Goal: Task Accomplishment & Management: Use online tool/utility

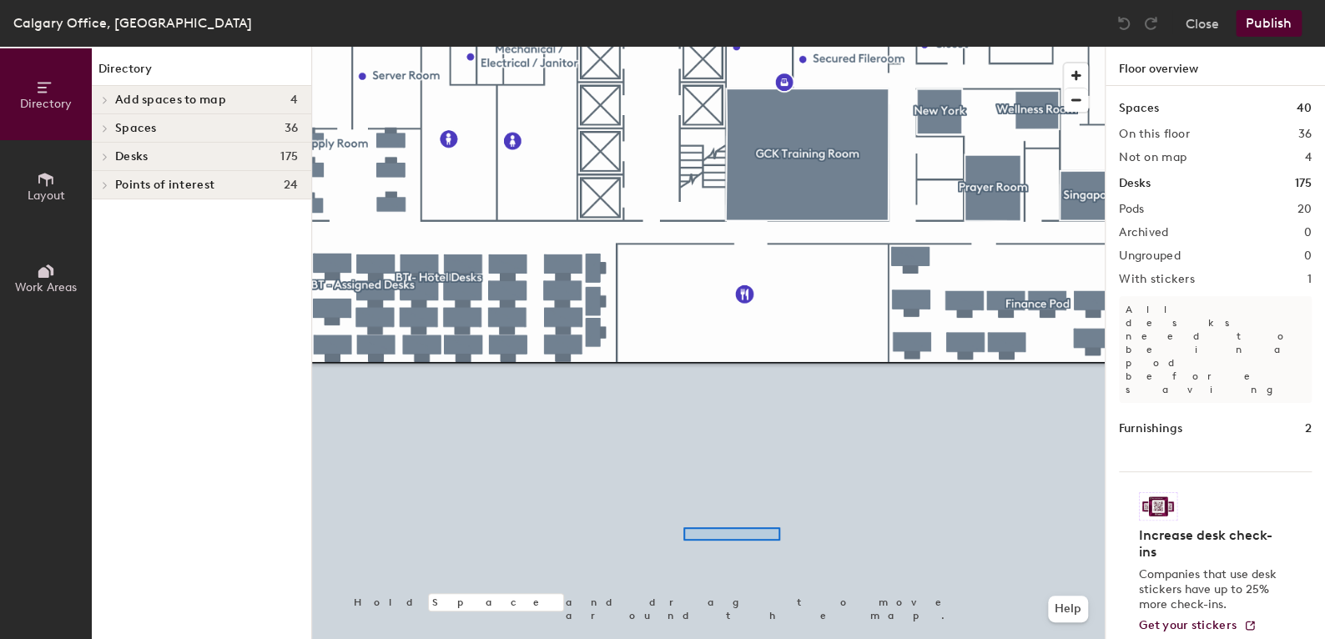
click at [683, 47] on div at bounding box center [708, 47] width 793 height 0
click at [908, 47] on div at bounding box center [708, 47] width 793 height 0
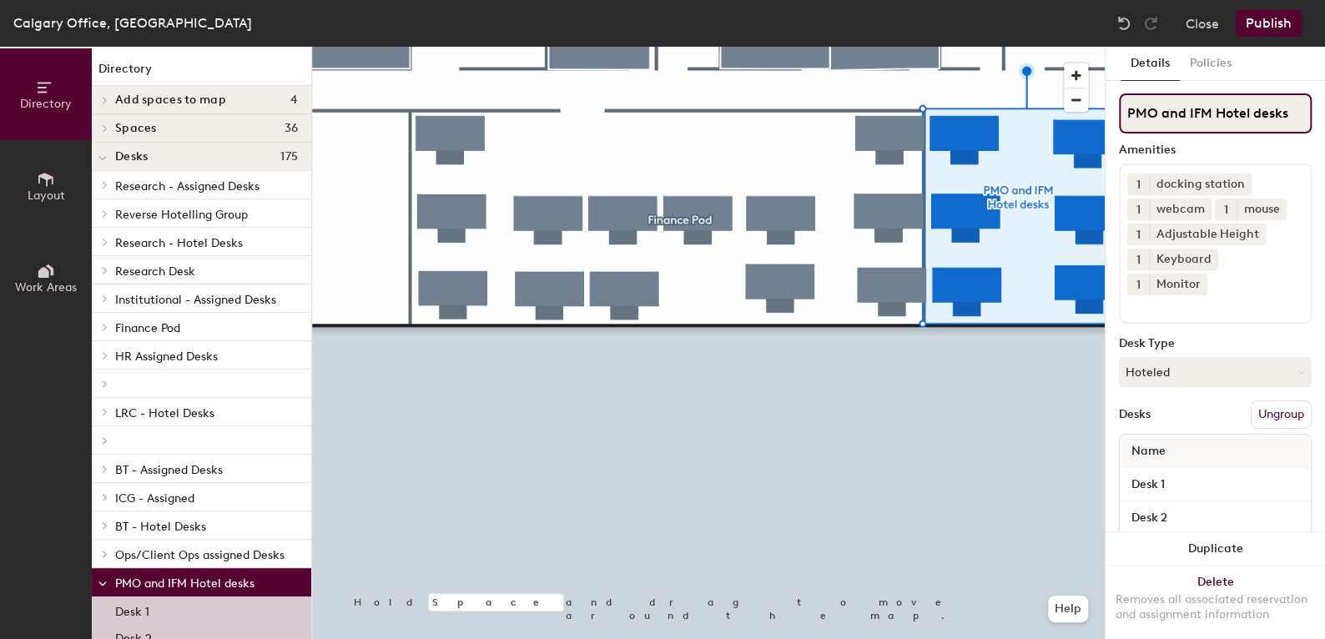
click at [1167, 117] on input "PMO and IFM Hotel desks" at bounding box center [1215, 113] width 193 height 40
click at [1008, 113] on div "Directory Layout Work Areas Directory Add spaces to map 4 Finance Breakout Room…" at bounding box center [662, 343] width 1325 height 592
type input "Strategic Deleveries and IFM Hotel desks"
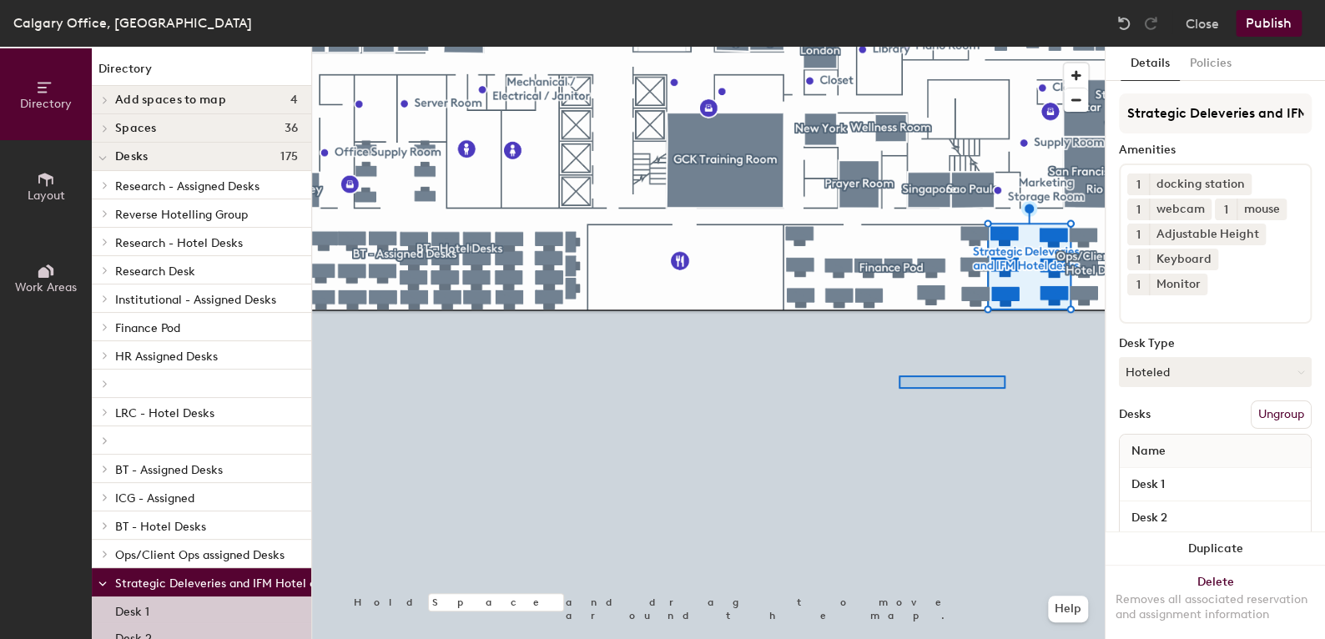
drag, startPoint x: 1157, startPoint y: 111, endPoint x: 898, endPoint y: 376, distance: 370.0
click at [898, 47] on div at bounding box center [708, 47] width 793 height 0
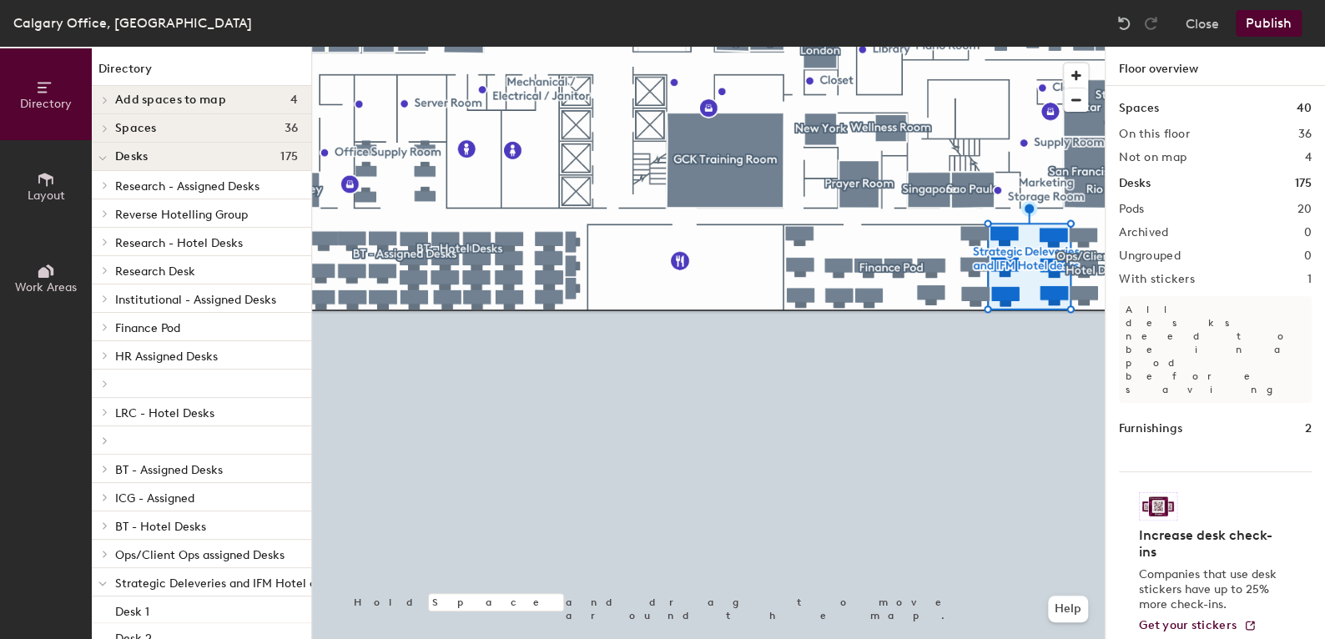
click at [994, 47] on div at bounding box center [708, 47] width 793 height 0
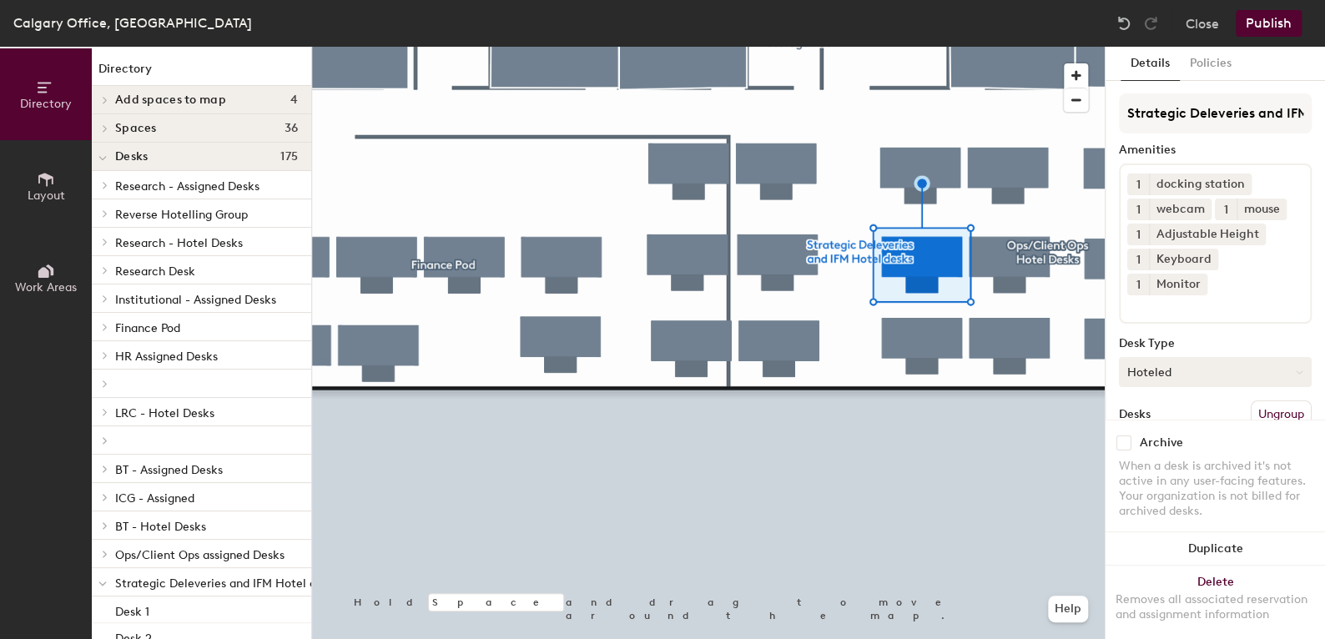
click at [1200, 369] on button "Hoteled" at bounding box center [1215, 372] width 193 height 30
click at [1191, 417] on div "Assigned" at bounding box center [1203, 423] width 167 height 25
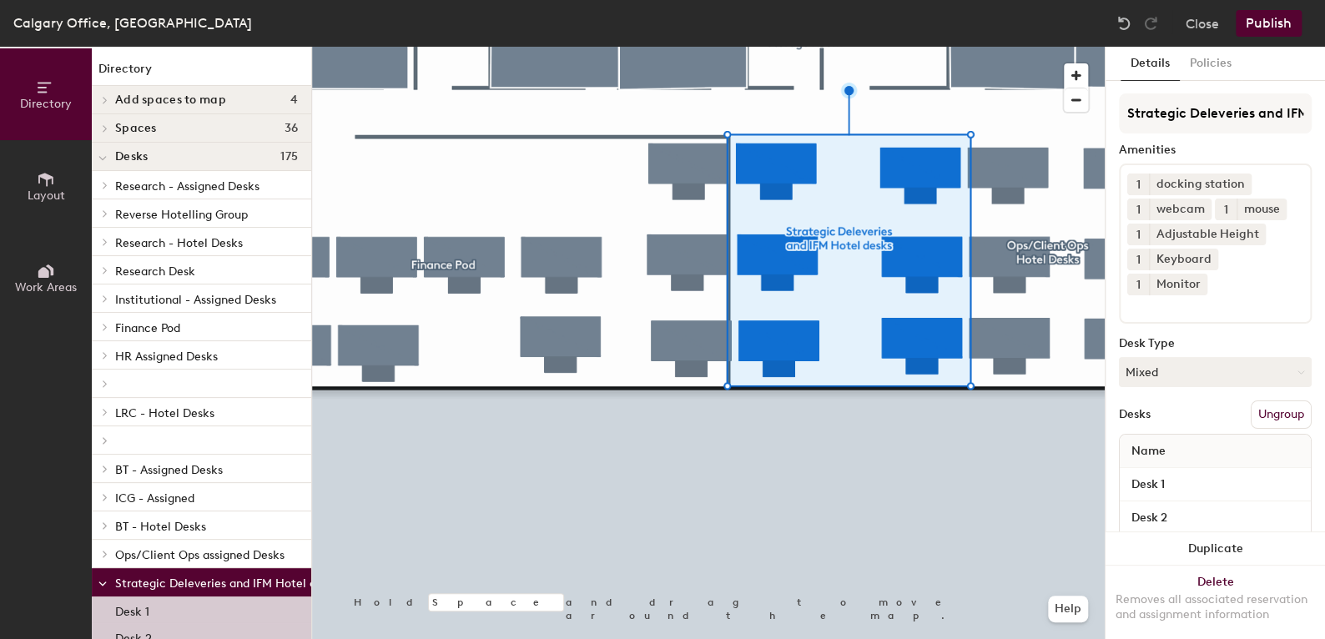
click at [1281, 20] on button "Publish" at bounding box center [1269, 23] width 66 height 27
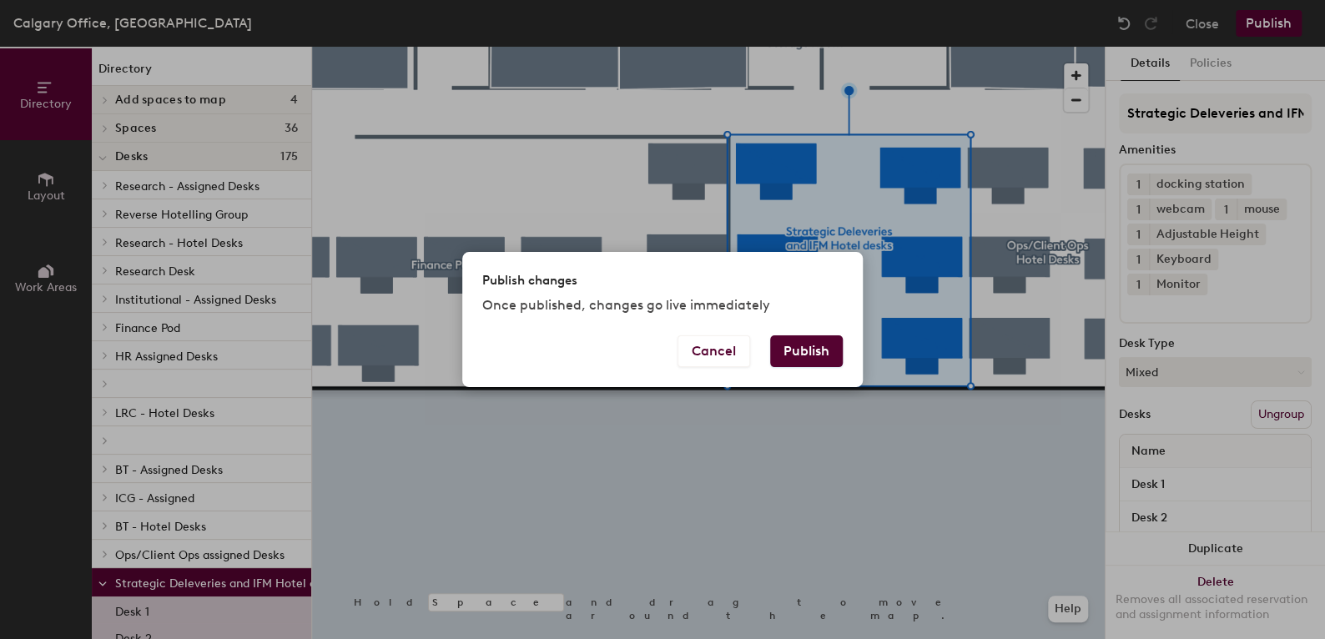
click at [818, 344] on button "Publish" at bounding box center [806, 351] width 73 height 32
